Goal: Information Seeking & Learning: Learn about a topic

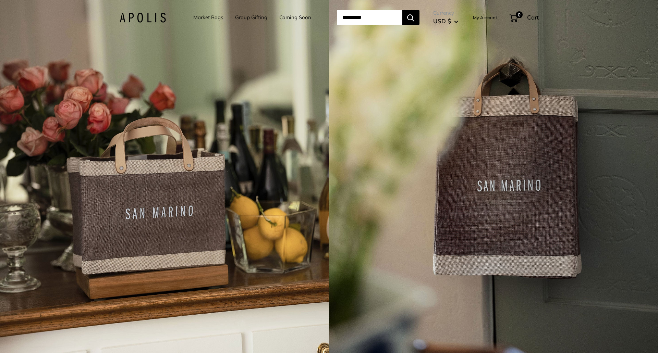
click at [204, 16] on link "Market Bags" at bounding box center [208, 18] width 30 height 10
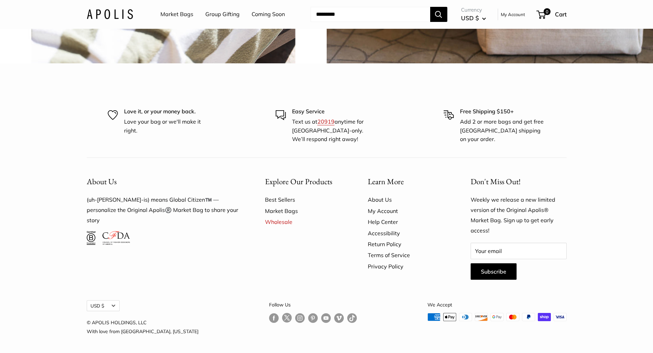
scroll to position [2087, 0]
click at [370, 199] on link "About Us" at bounding box center [407, 199] width 79 height 11
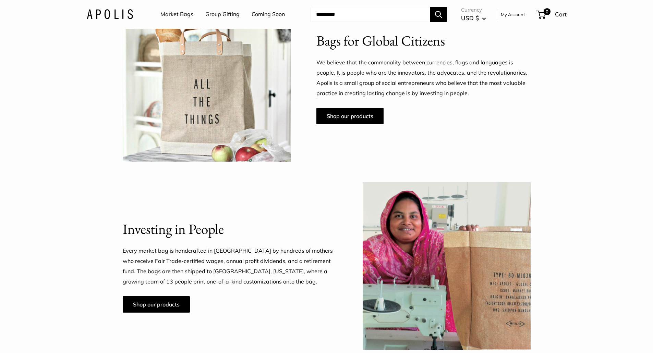
scroll to position [411, 0]
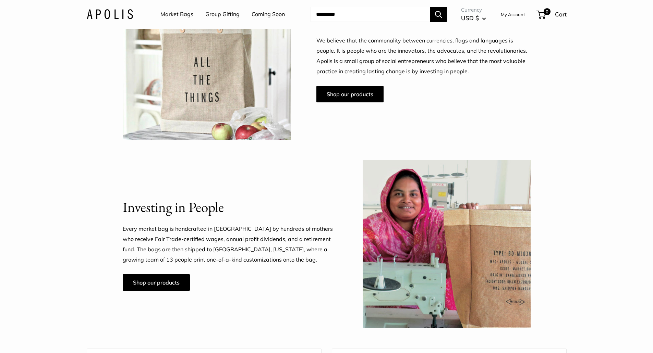
click at [226, 227] on p "Every market bag is handcrafted in [GEOGRAPHIC_DATA] by hundreds of mothers who…" at bounding box center [230, 244] width 214 height 41
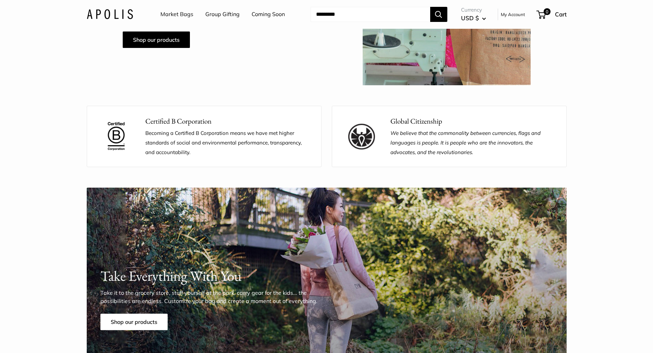
scroll to position [719, 0]
